Goal: Communication & Community: Share content

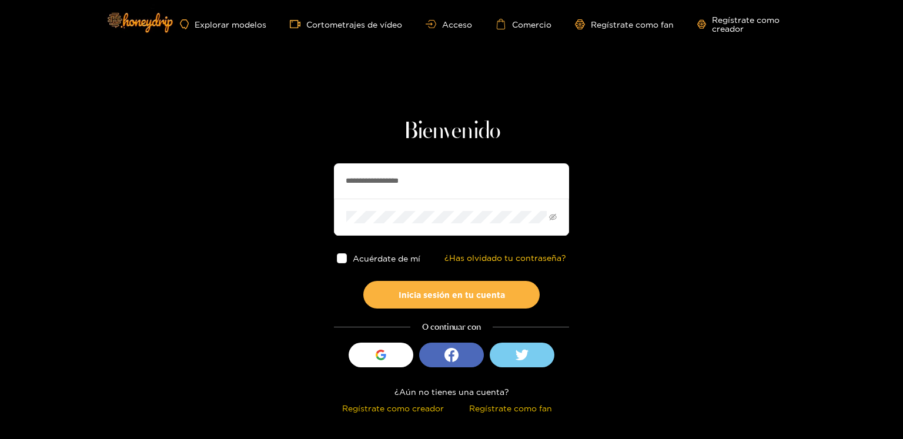
click at [369, 169] on input "**********" at bounding box center [451, 180] width 235 height 35
type input "**********"
click at [363, 281] on button "Inicia sesión en tu cuenta" at bounding box center [451, 295] width 176 height 28
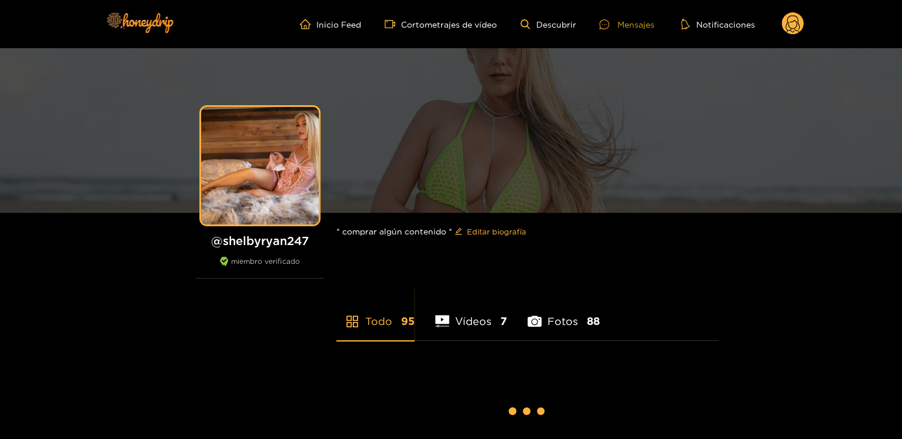
click at [637, 24] on font "Mensajes" at bounding box center [634, 24] width 37 height 9
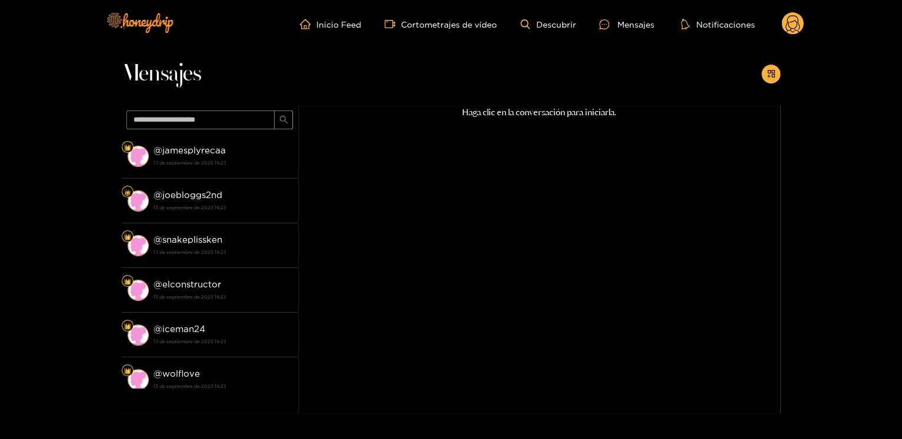
click at [759, 76] on div "Mensajes" at bounding box center [451, 77] width 658 height 58
click at [765, 78] on button "button" at bounding box center [770, 74] width 19 height 19
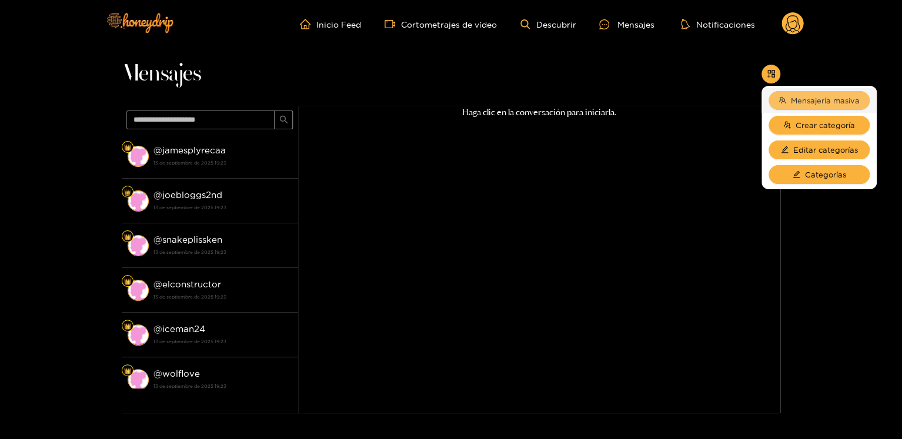
click at [788, 100] on button "Mensajería masiva" at bounding box center [818, 100] width 101 height 19
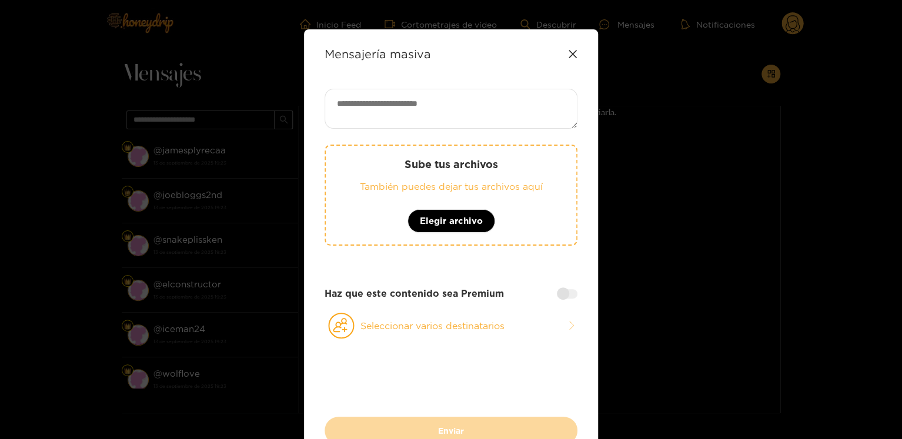
click at [396, 219] on div "Sube tus archivos También puedes dejar tus archivos aquí Elegir archivo" at bounding box center [450, 195] width 253 height 101
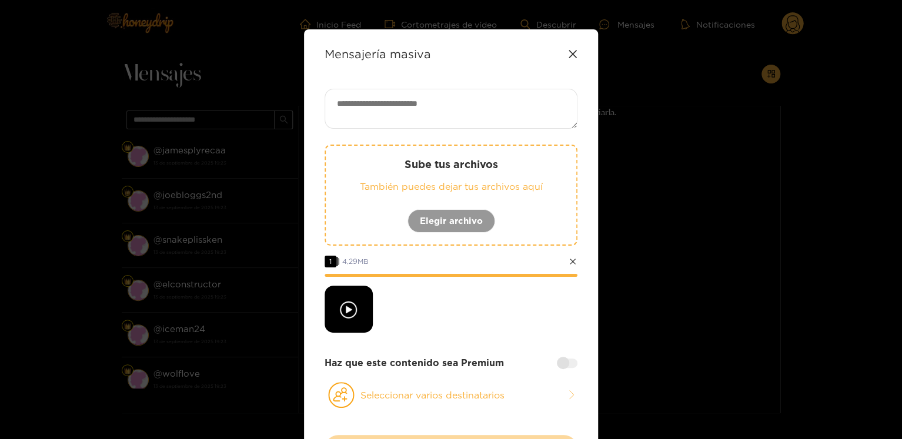
click at [356, 105] on textarea at bounding box center [450, 109] width 253 height 40
paste textarea "**********"
drag, startPoint x: 451, startPoint y: 111, endPoint x: 394, endPoint y: 110, distance: 57.0
click at [394, 110] on textarea "**********" at bounding box center [450, 109] width 253 height 40
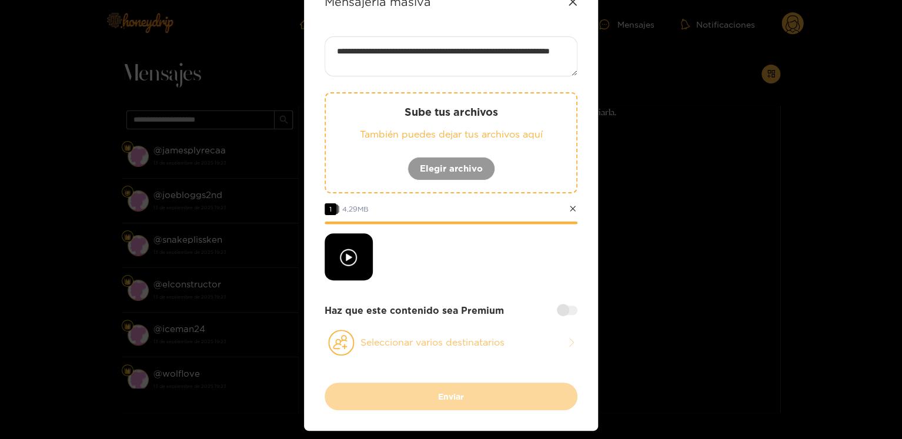
scroll to position [89, 0]
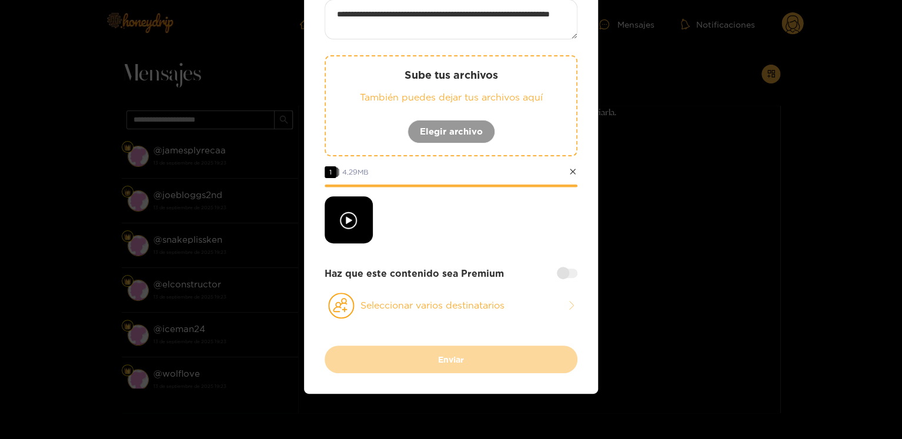
type textarea "**********"
click at [562, 269] on div at bounding box center [567, 273] width 21 height 9
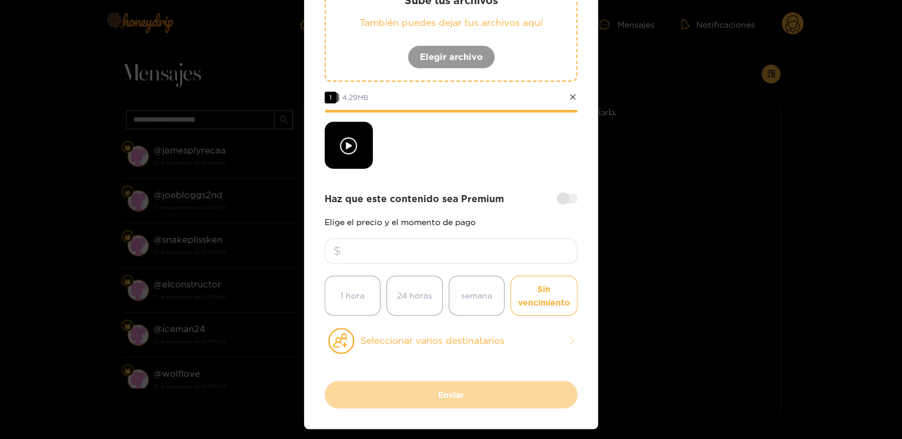
scroll to position [199, 0]
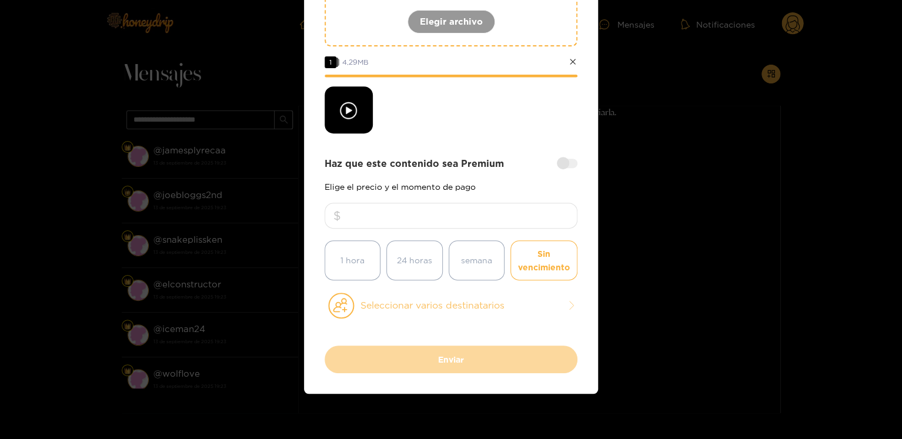
click at [455, 310] on font "Seleccionar varios destinatarios" at bounding box center [461, 306] width 203 height 14
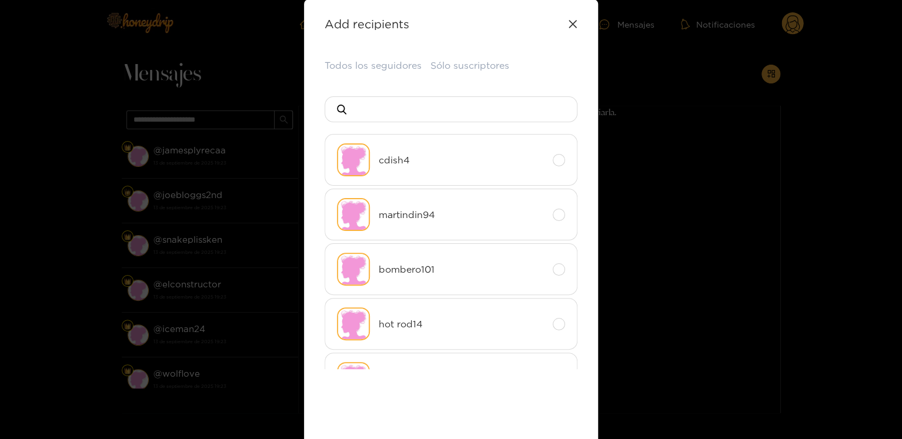
scroll to position [0, 0]
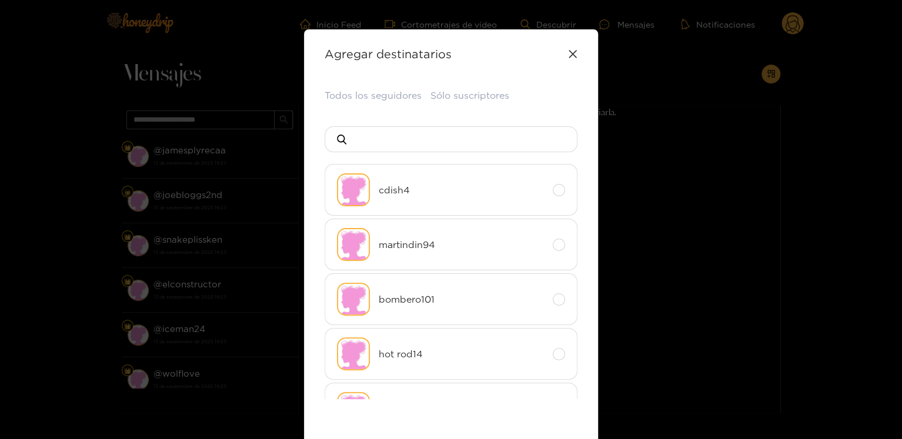
drag, startPoint x: 385, startPoint y: 103, endPoint x: 383, endPoint y: 95, distance: 8.4
click at [385, 103] on div "Todos los seguidores Sólo suscriptores cdish4 martindin94 bombero101 hot rod14 …" at bounding box center [450, 331] width 253 height 484
click at [383, 95] on font "Todos los seguidores" at bounding box center [372, 95] width 97 height 11
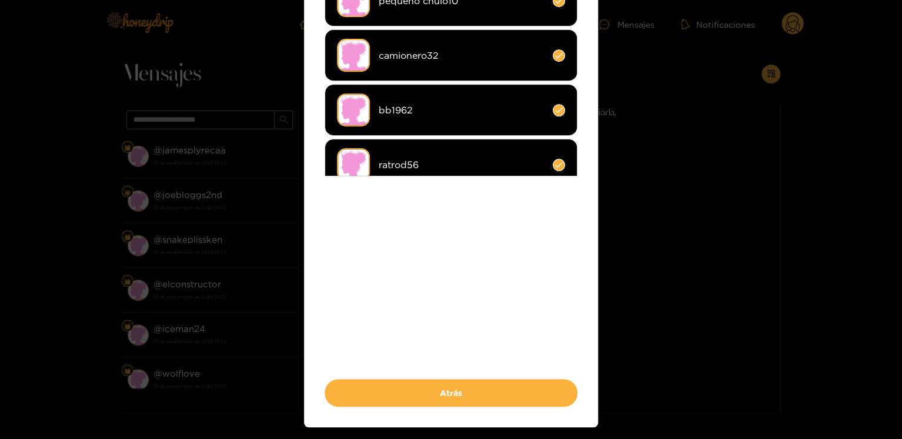
scroll to position [235, 0]
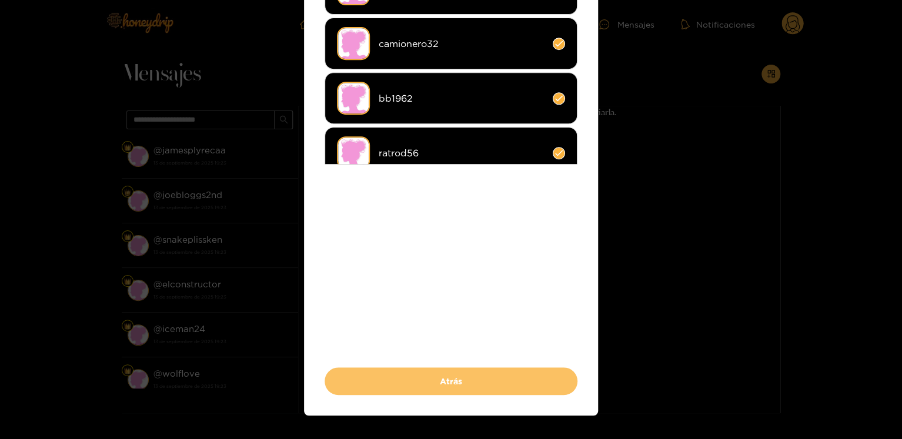
click at [475, 382] on button "Atrás" at bounding box center [450, 381] width 253 height 28
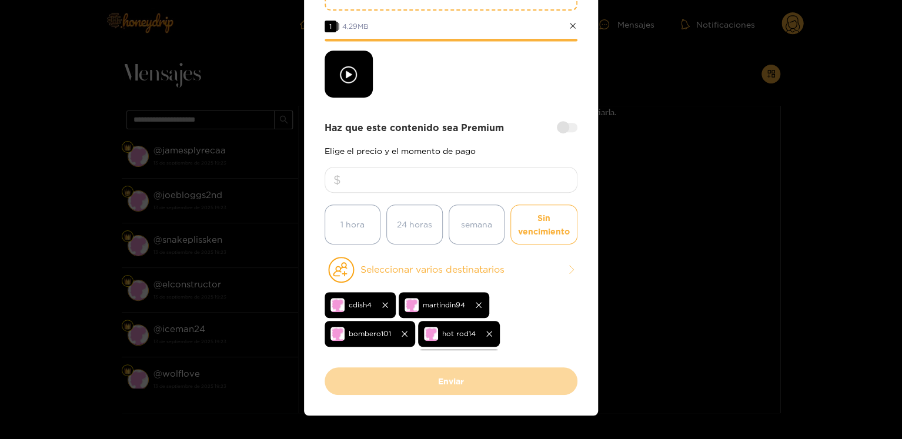
click at [487, 184] on input "number" at bounding box center [450, 180] width 253 height 26
type input "*"
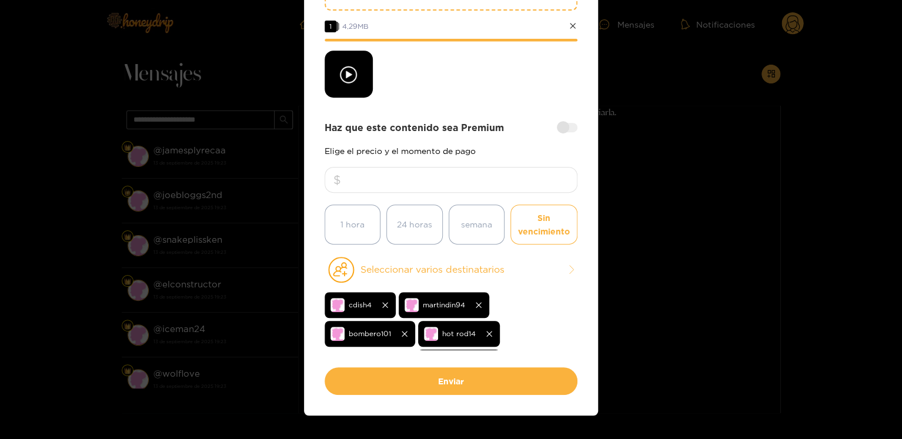
click at [456, 184] on input "**" at bounding box center [450, 180] width 253 height 26
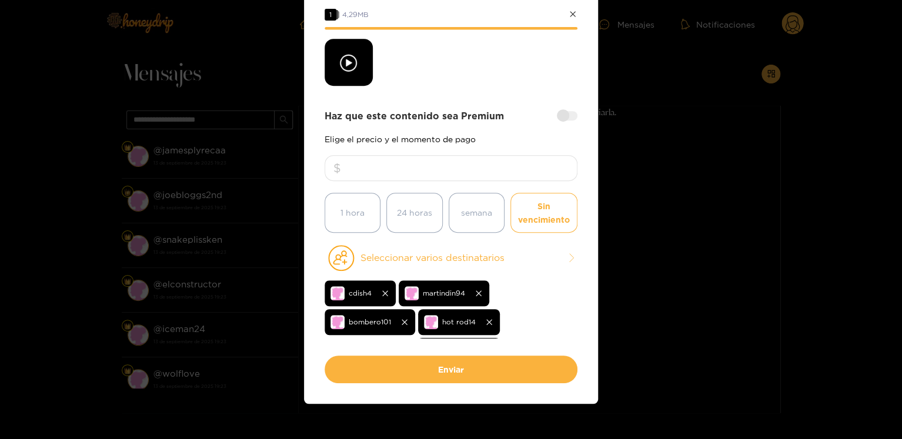
scroll to position [256, 0]
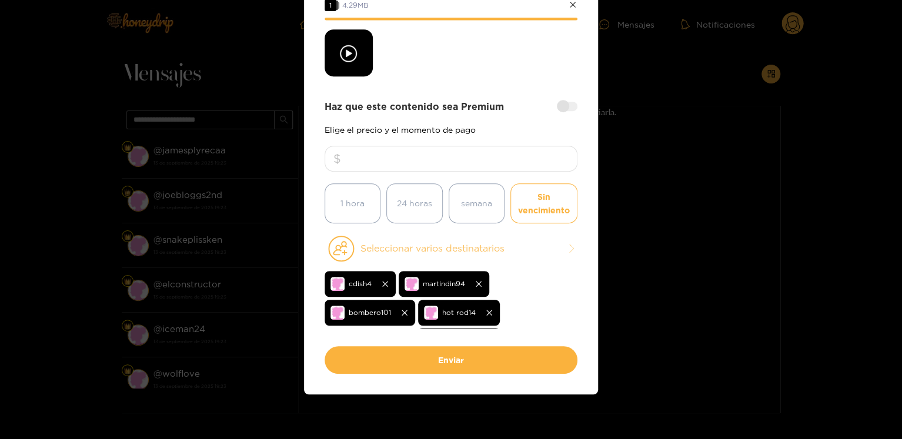
type input "**"
click at [481, 245] on font "Seleccionar varios destinatarios" at bounding box center [432, 248] width 144 height 11
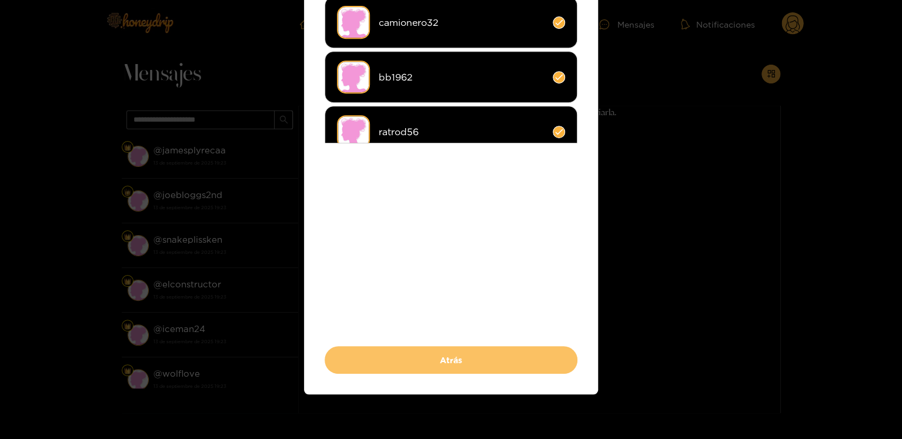
click at [473, 349] on button "Atrás" at bounding box center [450, 360] width 253 height 28
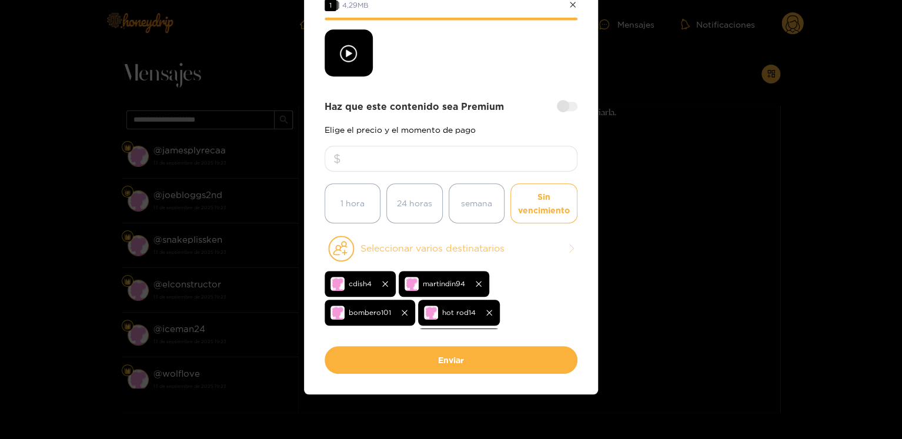
click at [447, 244] on font "Seleccionar varios destinatarios" at bounding box center [432, 248] width 144 height 11
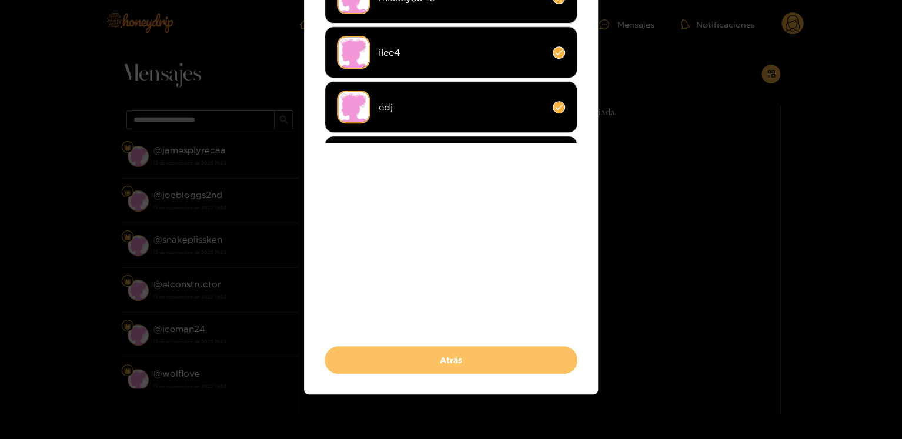
click at [476, 362] on button "Atrás" at bounding box center [450, 360] width 253 height 28
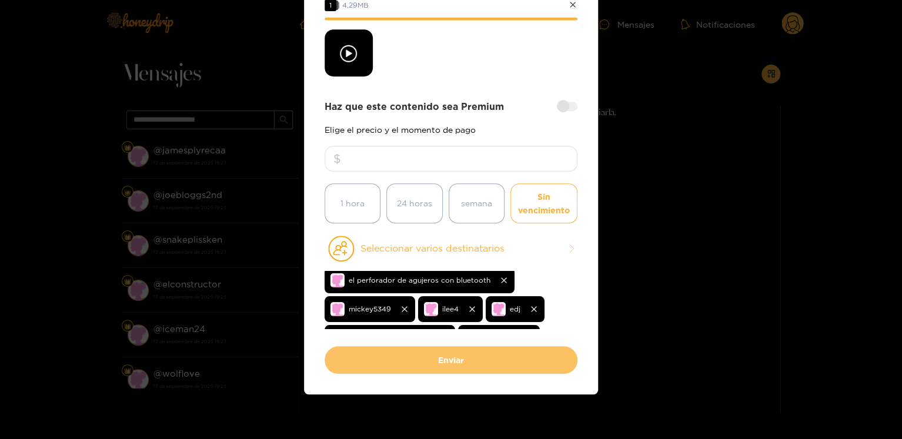
click at [481, 363] on button "Enviar" at bounding box center [450, 360] width 253 height 28
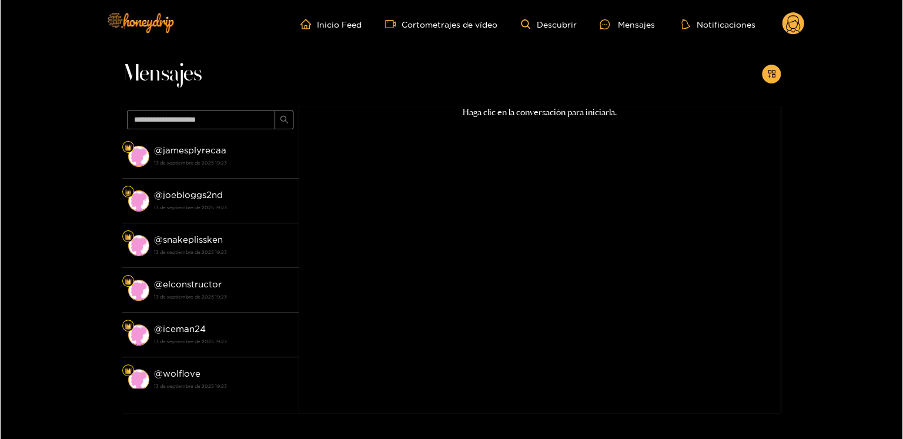
scroll to position [0, 0]
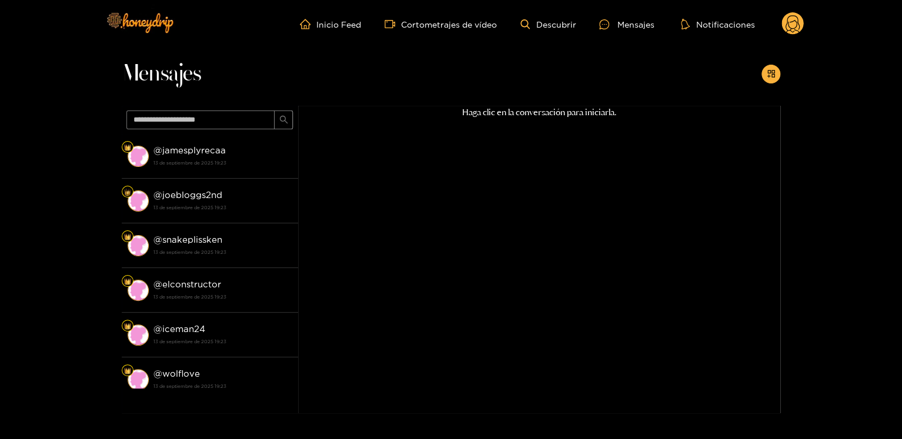
click at [400, 283] on div "Haga clic en la conversación para iniciarla." at bounding box center [539, 244] width 482 height 277
click at [795, 30] on icon at bounding box center [792, 25] width 14 height 21
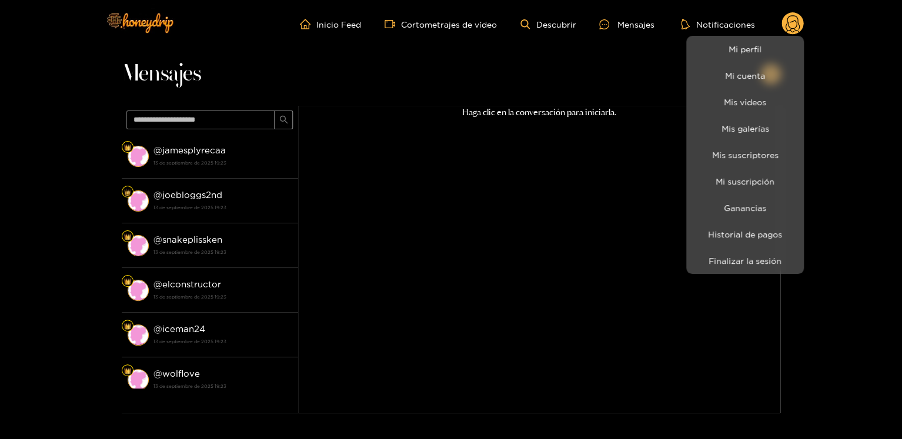
click at [747, 272] on li "Finalizar la sesión" at bounding box center [745, 260] width 118 height 26
drag, startPoint x: 745, startPoint y: 266, endPoint x: 729, endPoint y: 252, distance: 21.3
click at [743, 263] on button "Finalizar la sesión" at bounding box center [745, 260] width 112 height 21
